Goal: Transaction & Acquisition: Purchase product/service

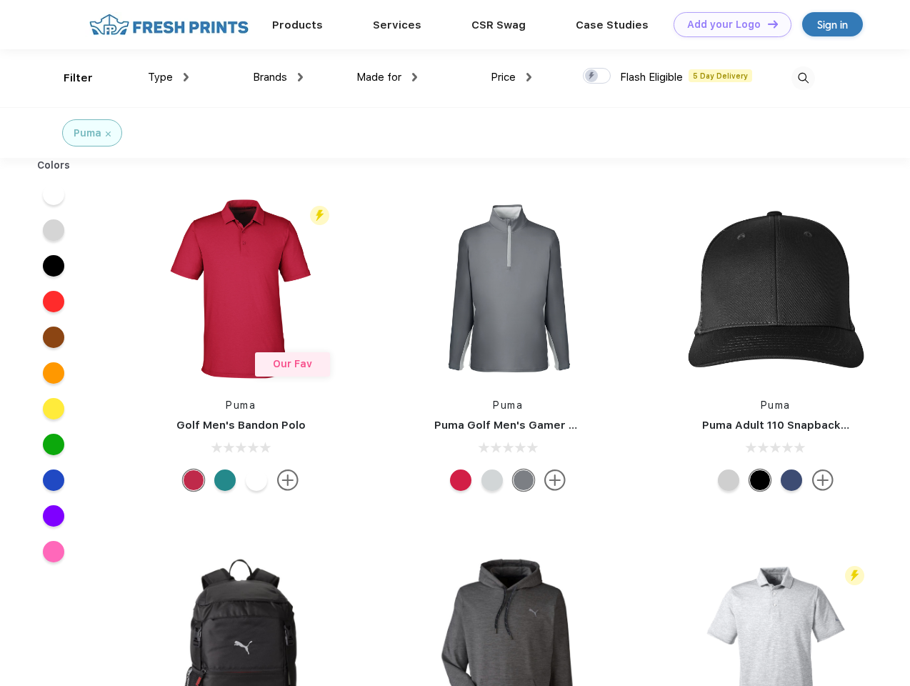
click at [727, 24] on link "Add your Logo Design Tool" at bounding box center [733, 24] width 118 height 25
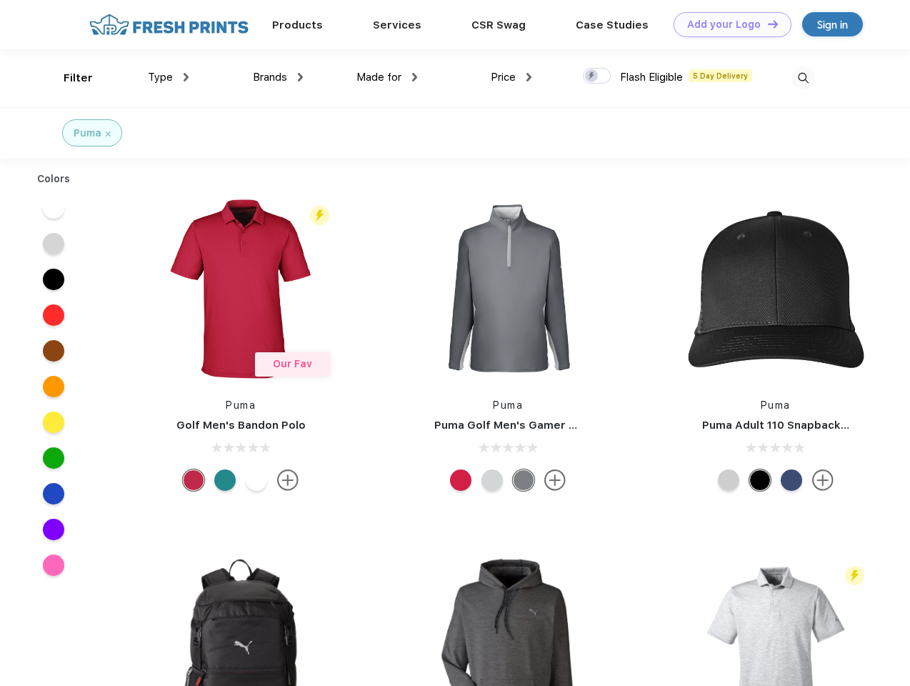
click at [0, 0] on div "Design Tool" at bounding box center [0, 0] width 0 height 0
click at [767, 24] on link "Add your Logo Design Tool" at bounding box center [733, 24] width 118 height 25
click at [69, 78] on div "Filter" at bounding box center [78, 78] width 29 height 16
click at [169, 77] on span "Type" at bounding box center [160, 77] width 25 height 13
click at [278, 77] on span "Brands" at bounding box center [270, 77] width 34 height 13
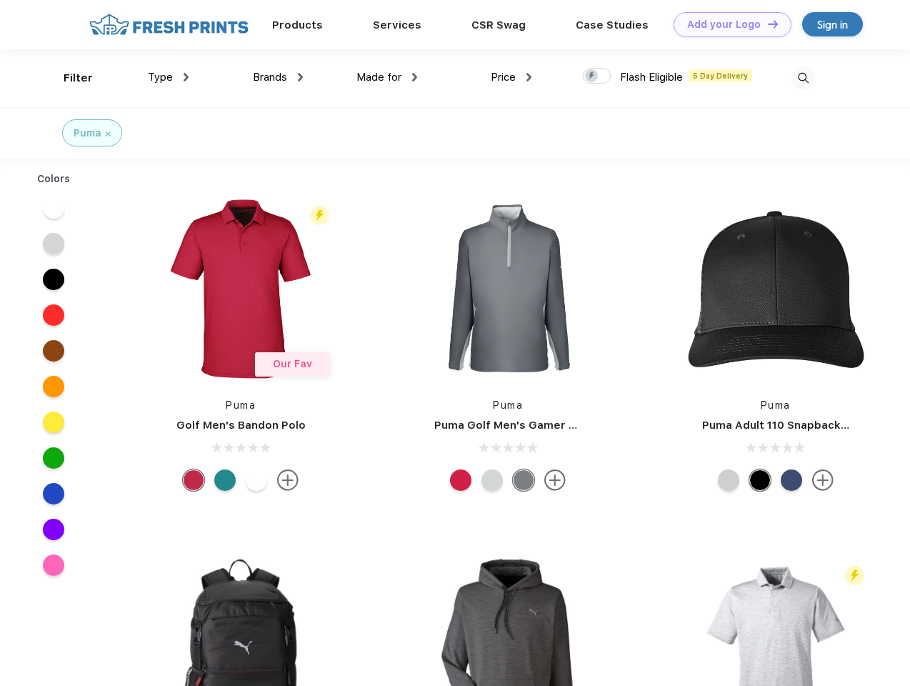
click at [387, 77] on span "Made for" at bounding box center [379, 77] width 45 height 13
click at [512, 77] on span "Price" at bounding box center [503, 77] width 25 height 13
click at [597, 76] on div at bounding box center [597, 76] width 28 height 16
click at [592, 76] on input "checkbox" at bounding box center [587, 71] width 9 height 9
click at [803, 78] on img at bounding box center [804, 78] width 24 height 24
